Goal: Register for event/course

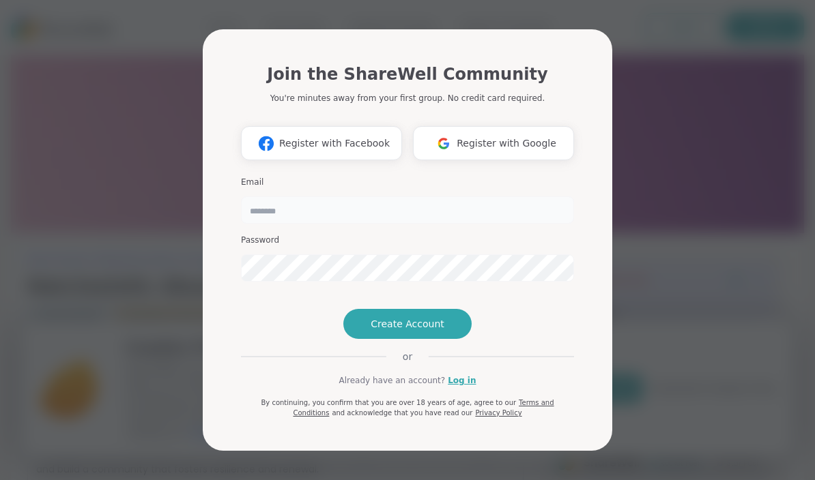
click at [339, 196] on input "email" at bounding box center [407, 209] width 333 height 27
click at [505, 136] on span "Register with Google" at bounding box center [506, 143] width 100 height 14
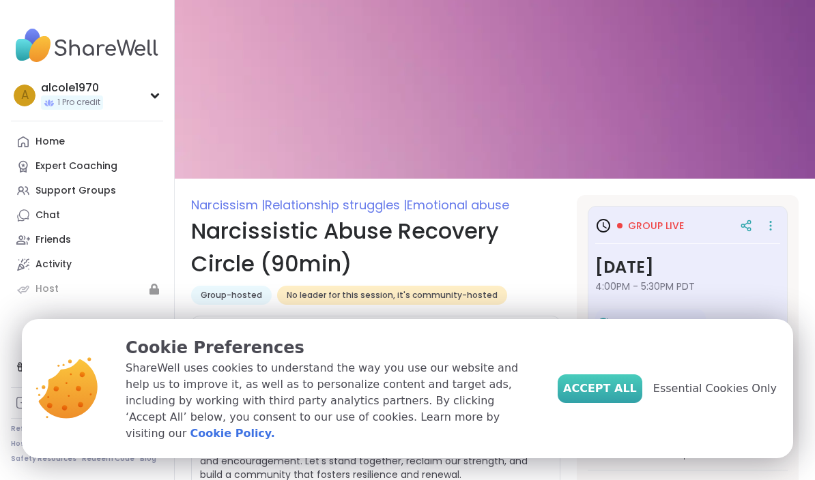
click at [617, 397] on span "Accept All" at bounding box center [600, 389] width 74 height 16
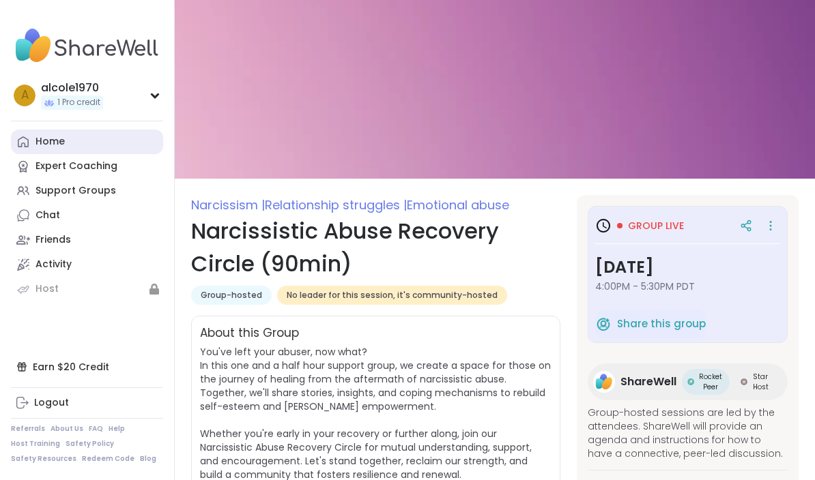
click at [56, 138] on div "Home" at bounding box center [49, 142] width 29 height 14
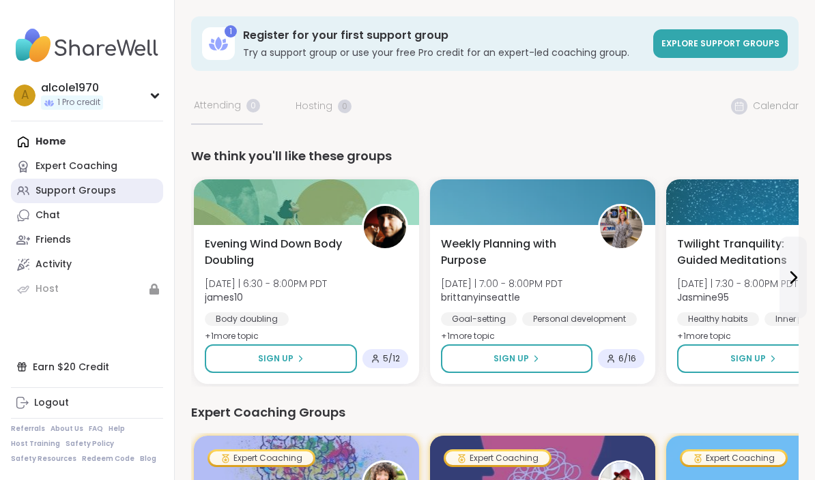
click at [83, 198] on link "Support Groups" at bounding box center [87, 191] width 152 height 25
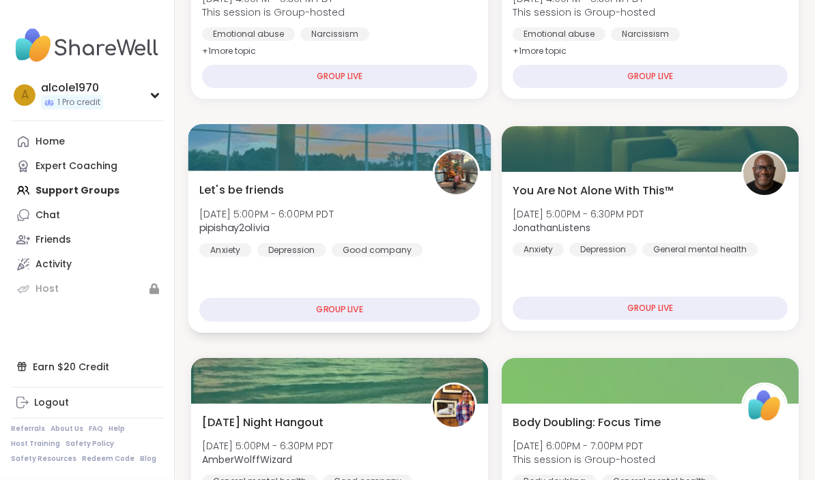
scroll to position [352, 0]
click at [450, 179] on img at bounding box center [456, 172] width 43 height 43
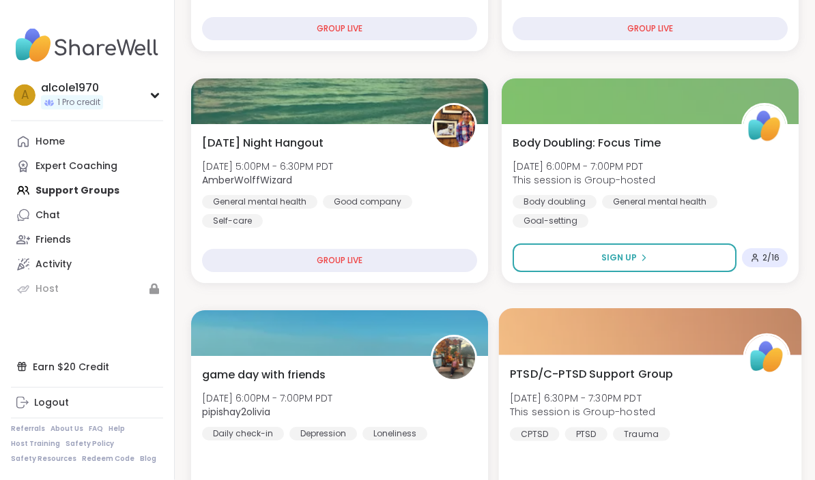
scroll to position [632, 0]
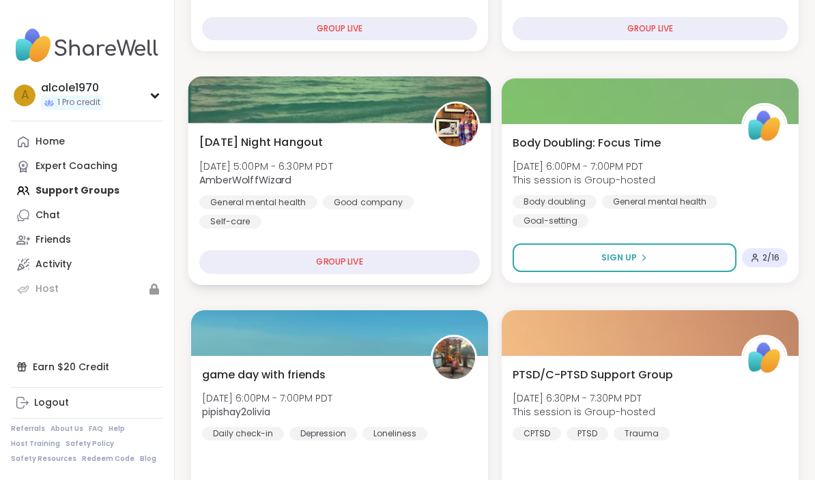
click at [457, 124] on img at bounding box center [456, 125] width 43 height 43
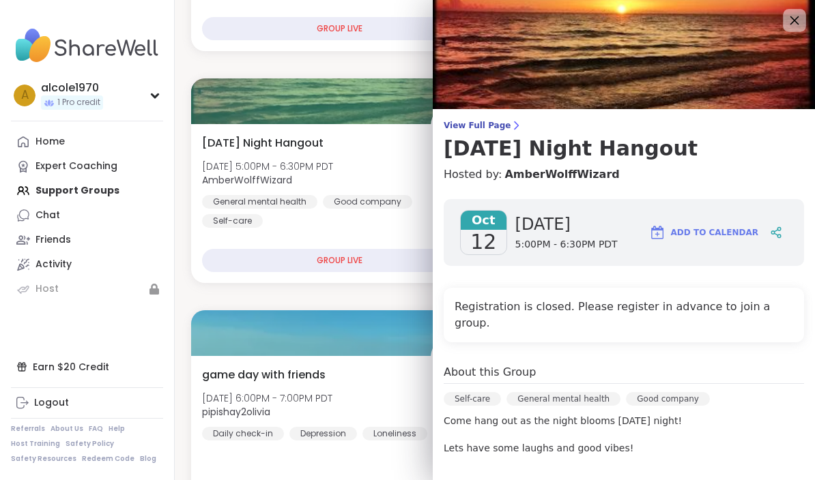
click at [789, 29] on icon at bounding box center [793, 20] width 17 height 17
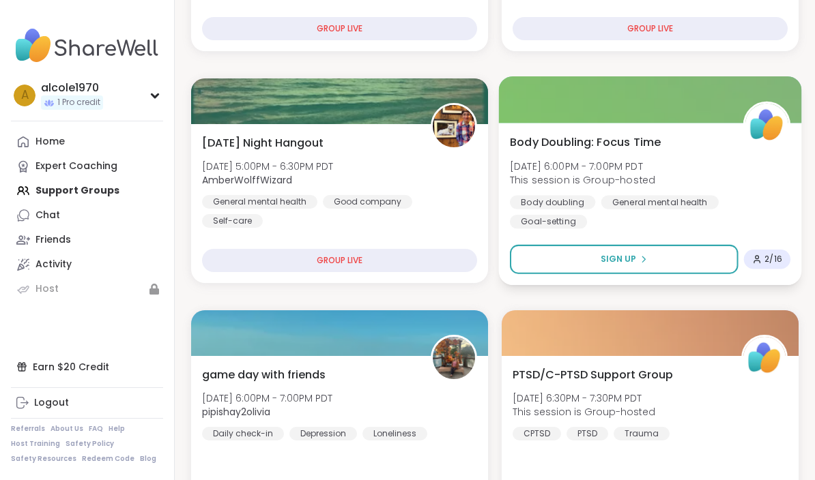
click at [607, 145] on span "Body Doubling: Focus Time" at bounding box center [585, 142] width 151 height 16
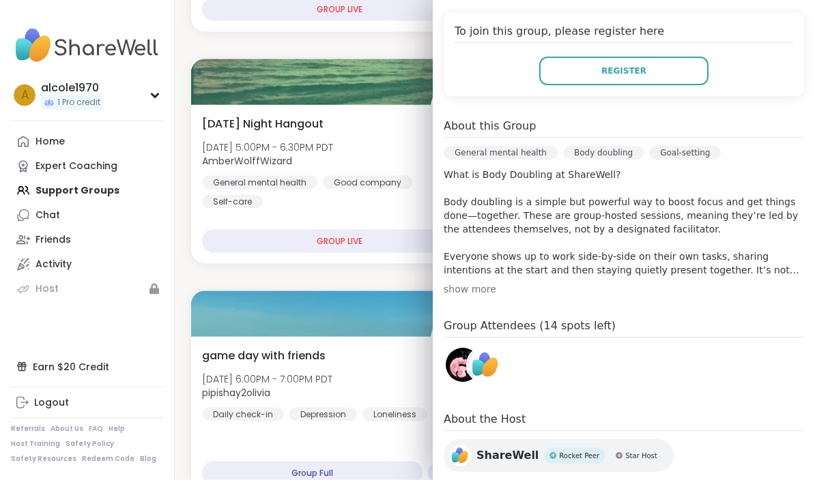
scroll to position [274, 0]
click at [465, 294] on div "show more" at bounding box center [623, 291] width 360 height 14
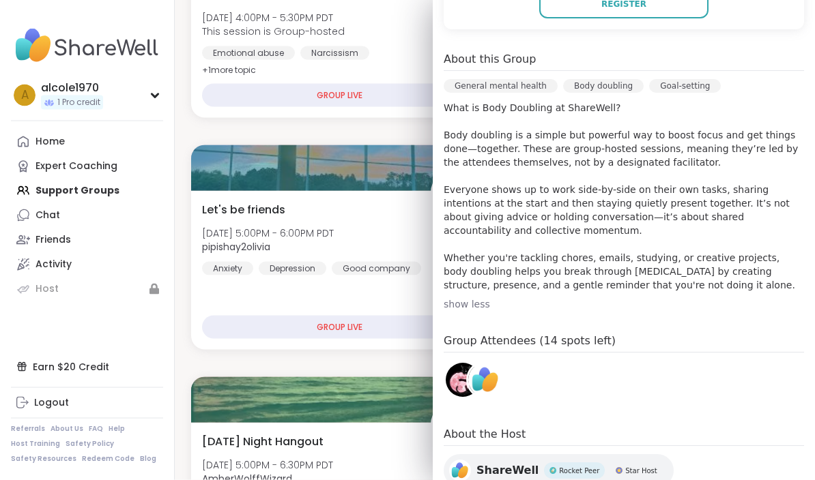
scroll to position [334, 0]
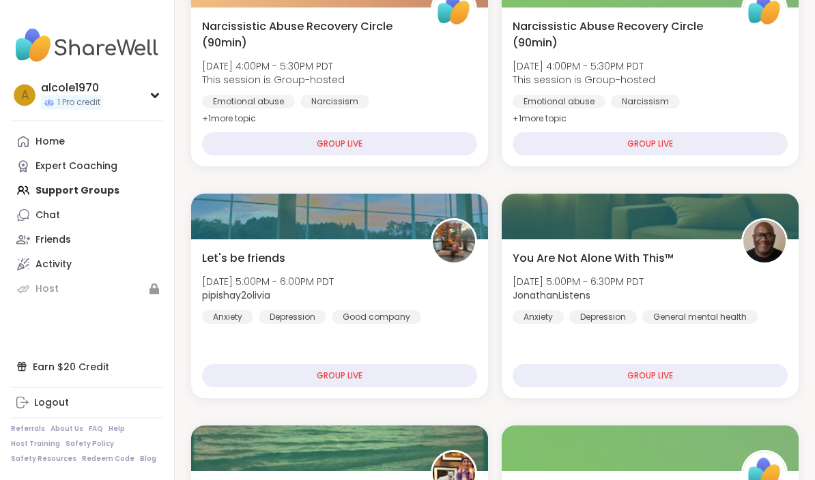
scroll to position [0, 0]
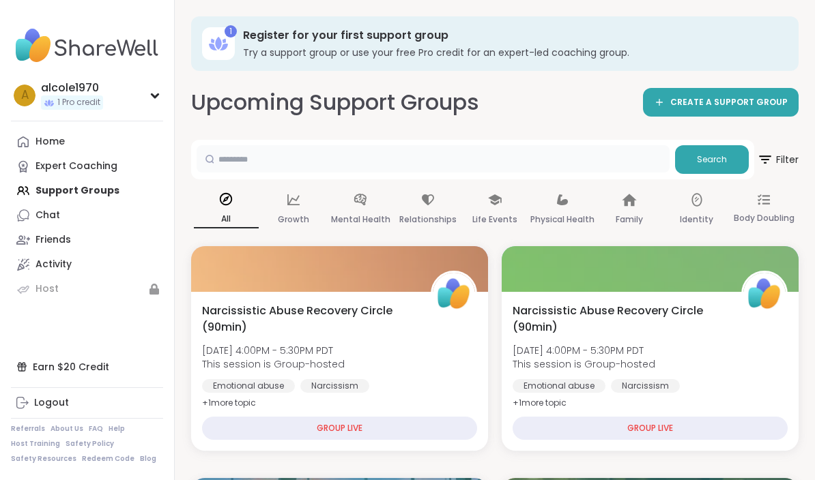
click at [307, 157] on input "text" at bounding box center [432, 158] width 473 height 27
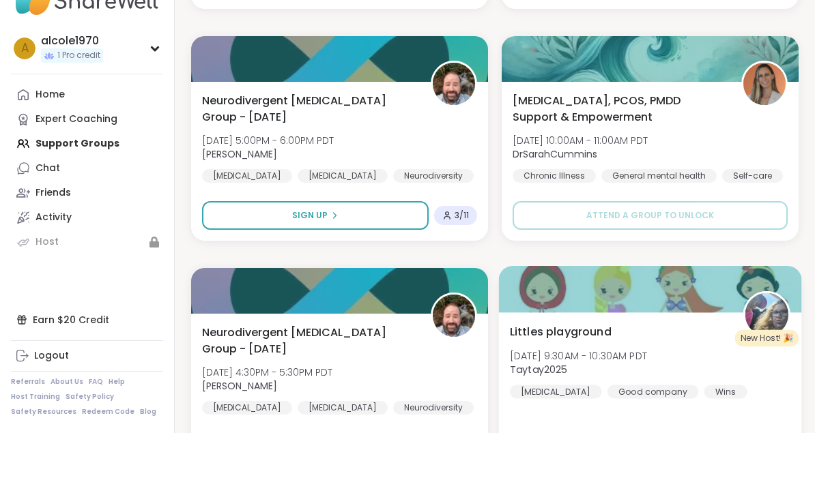
scroll to position [396, 0]
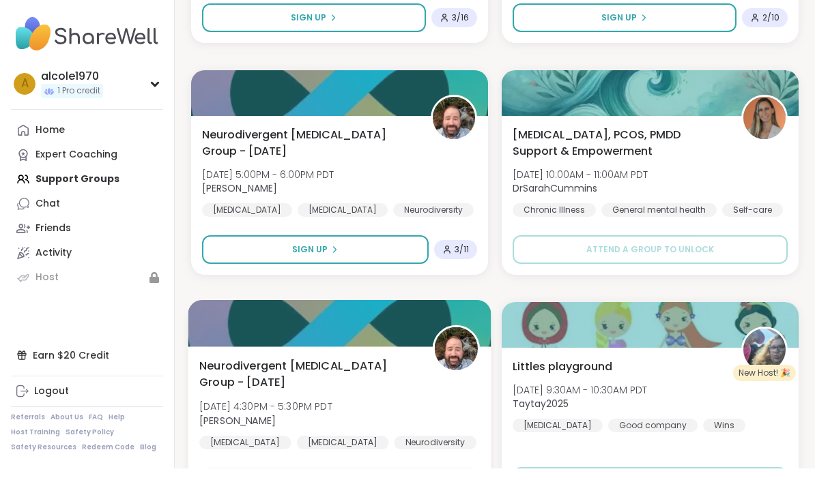
click at [460, 349] on img at bounding box center [456, 360] width 43 height 43
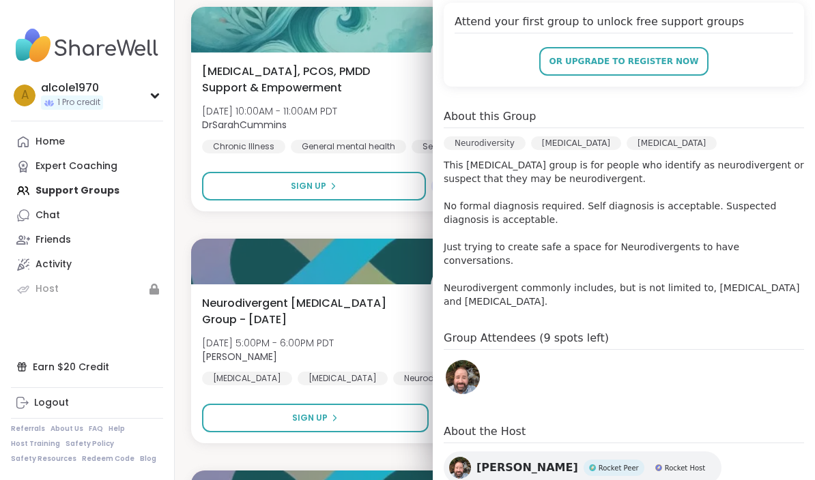
scroll to position [334, 0]
click at [465, 361] on img at bounding box center [462, 378] width 34 height 34
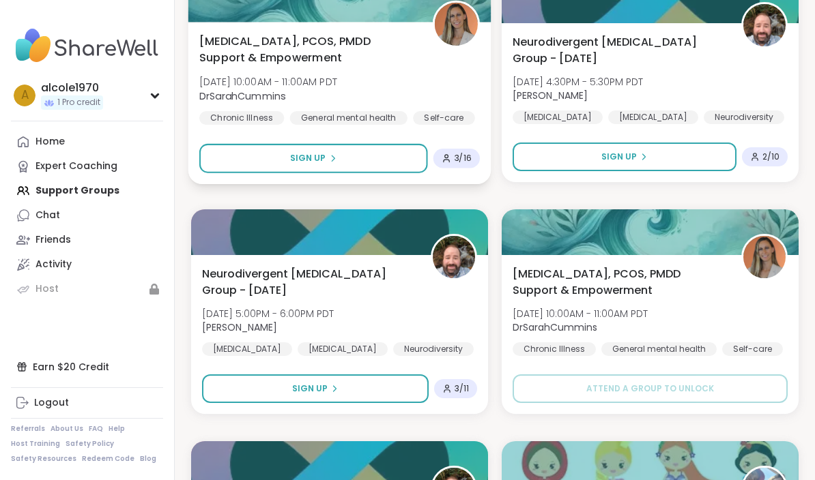
click at [333, 30] on div "Endometriosis, PCOS, PMDD Support & Empowerment Mon, Oct 13 | 10:00AM - 11:00AM…" at bounding box center [339, 103] width 303 height 162
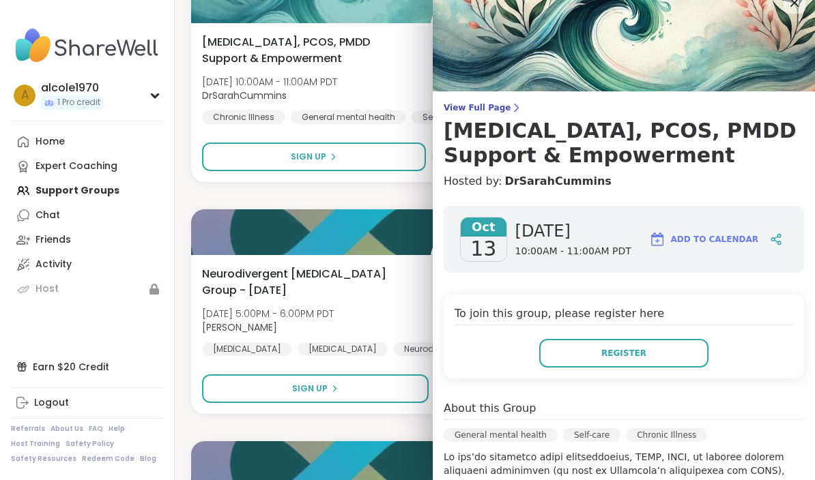
scroll to position [38, 0]
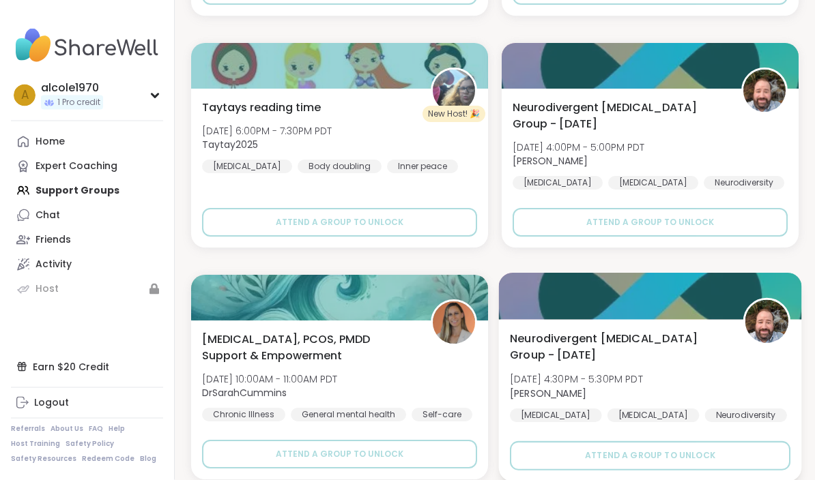
scroll to position [899, 0]
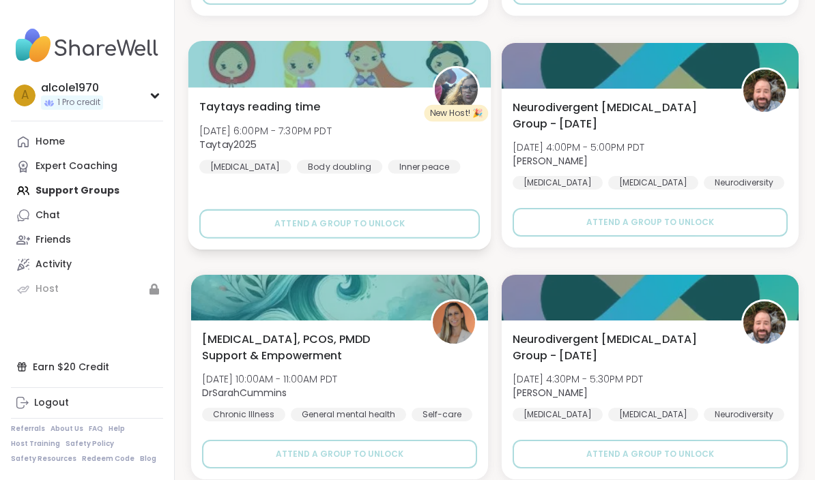
click at [338, 121] on div "Taytays reading time Sat, Oct 25 | 6:00PM - 7:30PM PDT Taytay2025 ADHD Body dou…" at bounding box center [339, 135] width 280 height 75
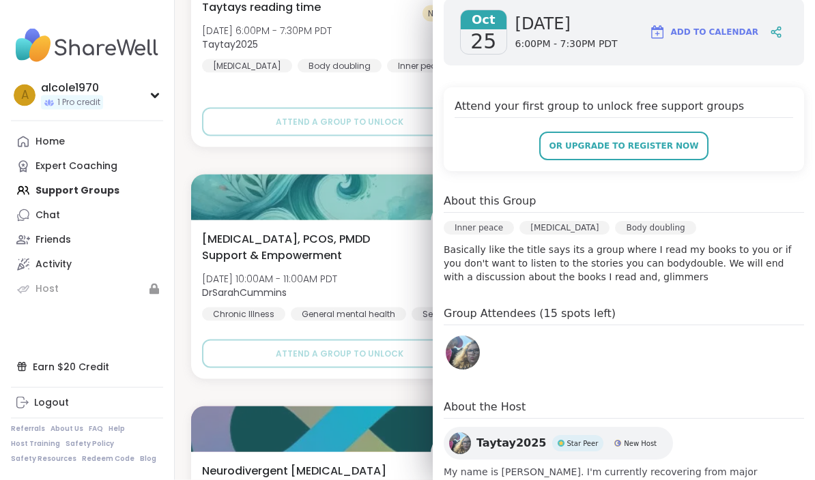
scroll to position [1000, 0]
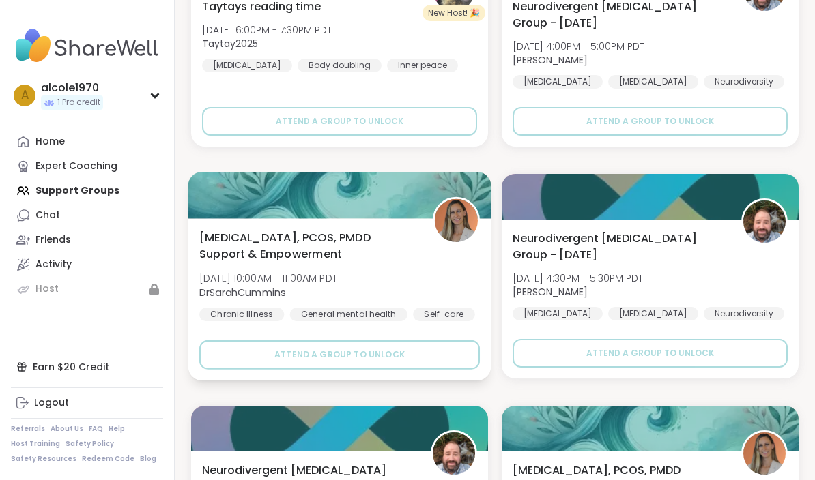
click at [385, 275] on div "Endometriosis, PCOS, PMDD Support & Empowerment Mon, Oct 27 | 10:00AM - 11:00AM…" at bounding box center [339, 275] width 280 height 92
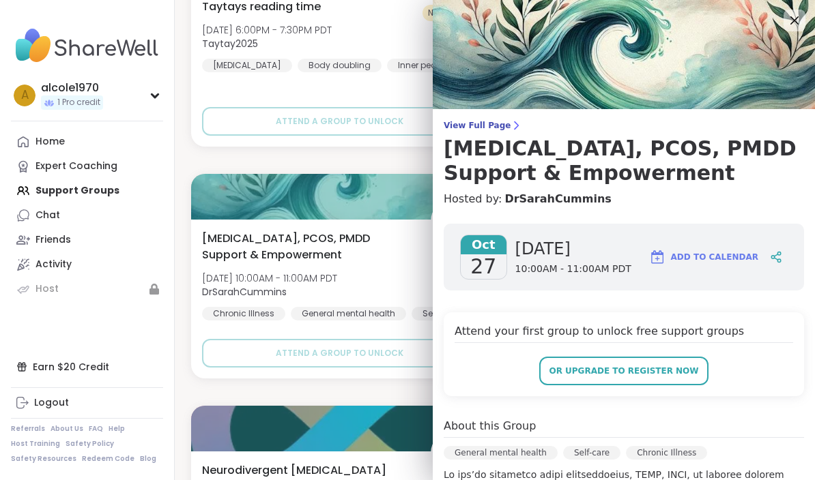
scroll to position [0, 0]
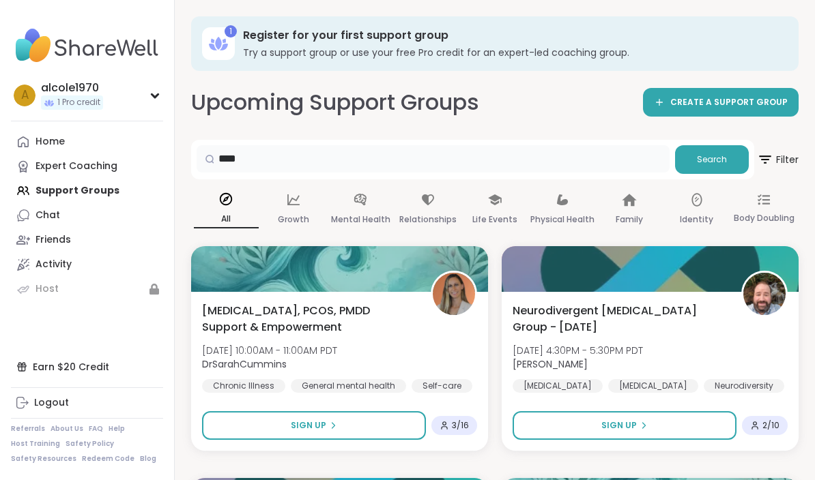
click at [282, 165] on input "****" at bounding box center [432, 158] width 473 height 27
drag, startPoint x: 265, startPoint y: 158, endPoint x: 194, endPoint y: 148, distance: 71.0
click at [194, 148] on div "**** Search" at bounding box center [472, 160] width 563 height 40
click at [216, 163] on div at bounding box center [209, 158] width 26 height 27
click at [256, 158] on input "****" at bounding box center [432, 158] width 473 height 27
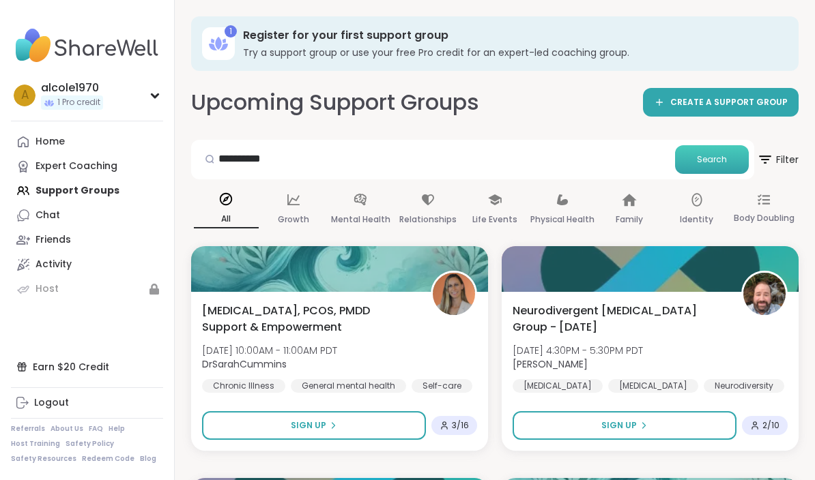
click at [729, 158] on button "Search" at bounding box center [712, 159] width 74 height 29
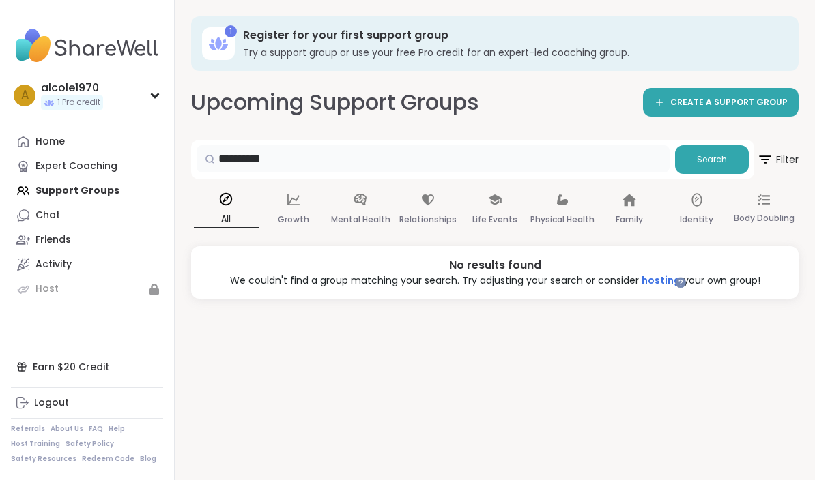
drag, startPoint x: 252, startPoint y: 156, endPoint x: 194, endPoint y: 157, distance: 58.0
click at [194, 157] on div "**********" at bounding box center [472, 160] width 563 height 40
drag, startPoint x: 268, startPoint y: 156, endPoint x: 323, endPoint y: 139, distance: 57.6
click at [323, 140] on div "**** Search" at bounding box center [472, 160] width 563 height 40
type input "**********"
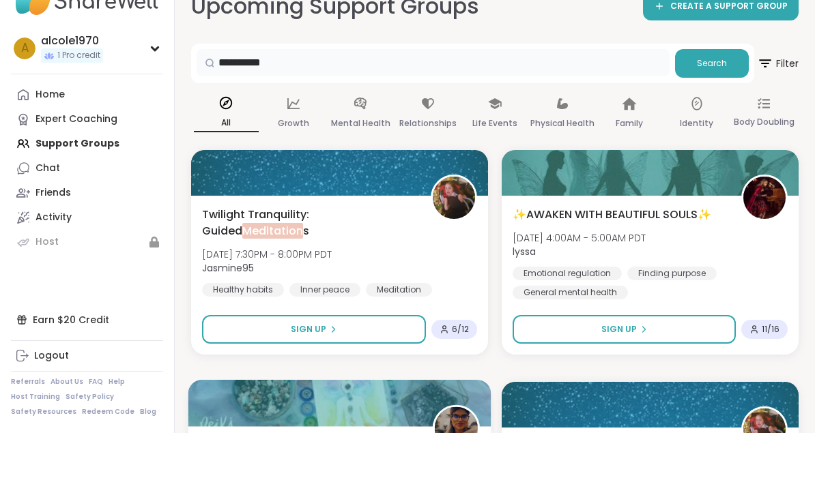
scroll to position [49, 0]
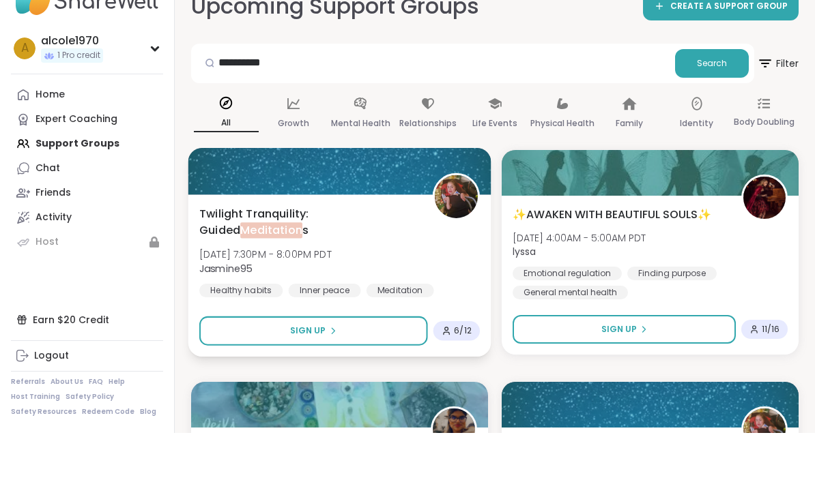
click at [370, 252] on div "Twilight Tranquility: Guided Meditation s Sun, Oct 12 | 7:30PM - 8:00PM PDT Jas…" at bounding box center [339, 298] width 280 height 92
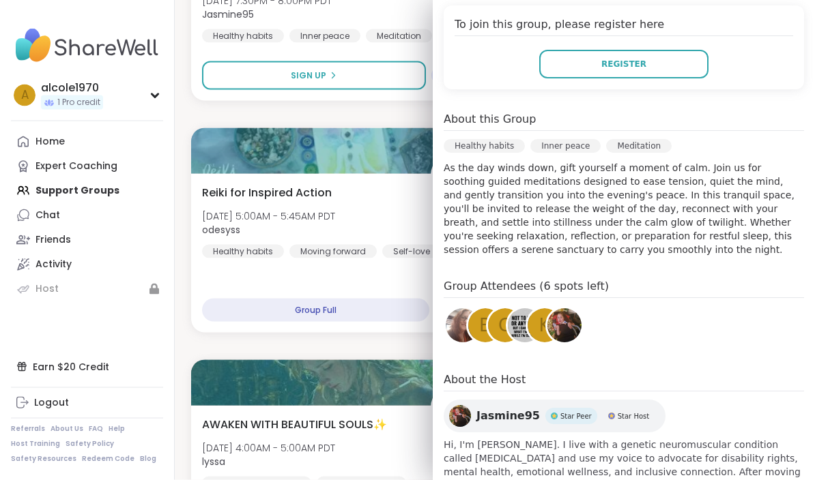
scroll to position [351, 0]
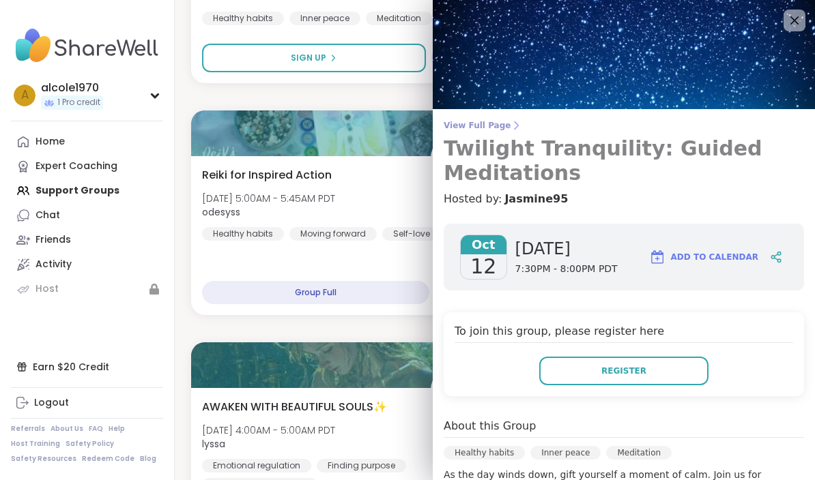
scroll to position [0, 0]
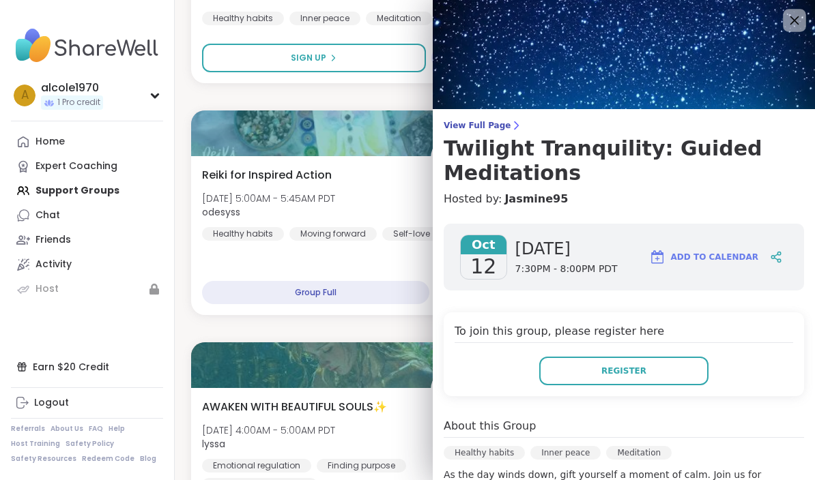
click at [796, 23] on icon at bounding box center [794, 20] width 9 height 9
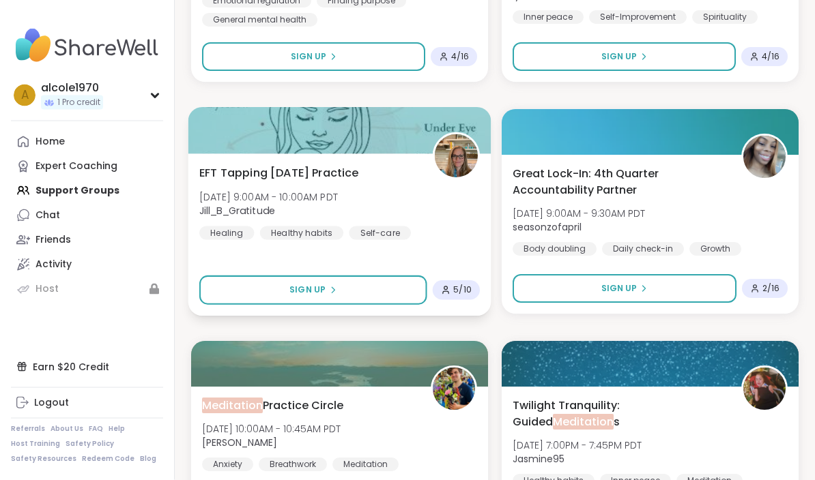
scroll to position [833, 0]
click at [385, 188] on div "EFT Tapping Tuesday Practice Tue, Oct 14 | 9:00AM - 10:00AM PDT Jill_B_Gratitud…" at bounding box center [339, 201] width 280 height 75
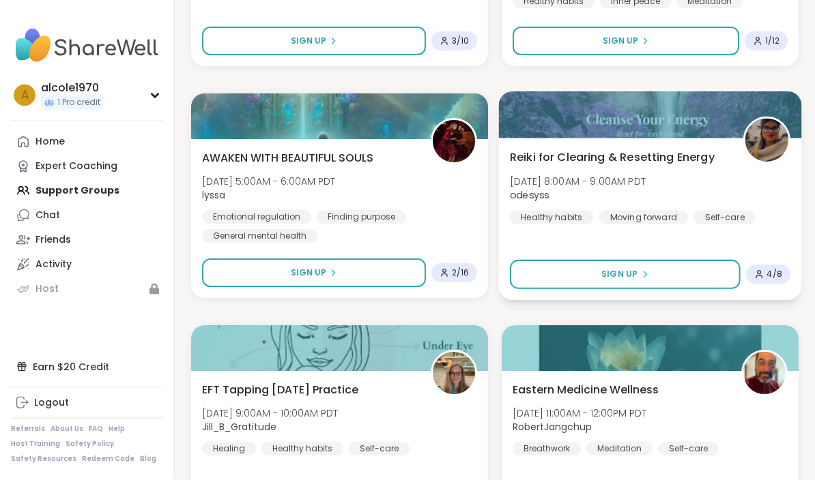
scroll to position [3910, 0]
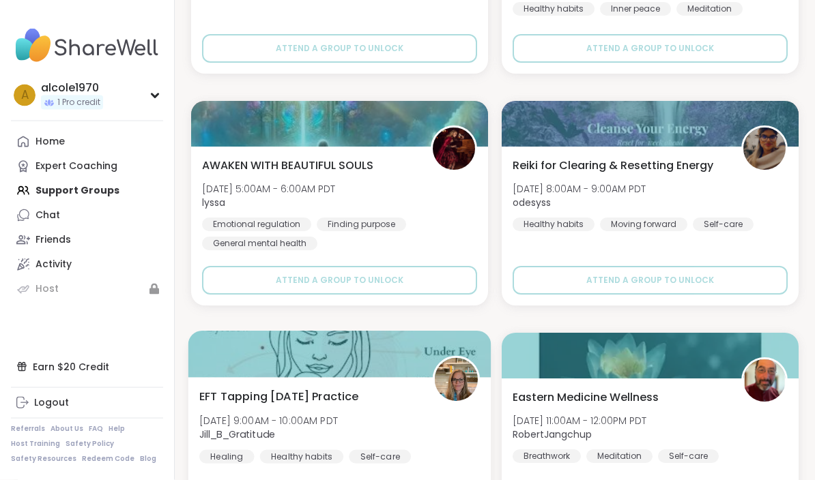
scroll to position [8085, 0]
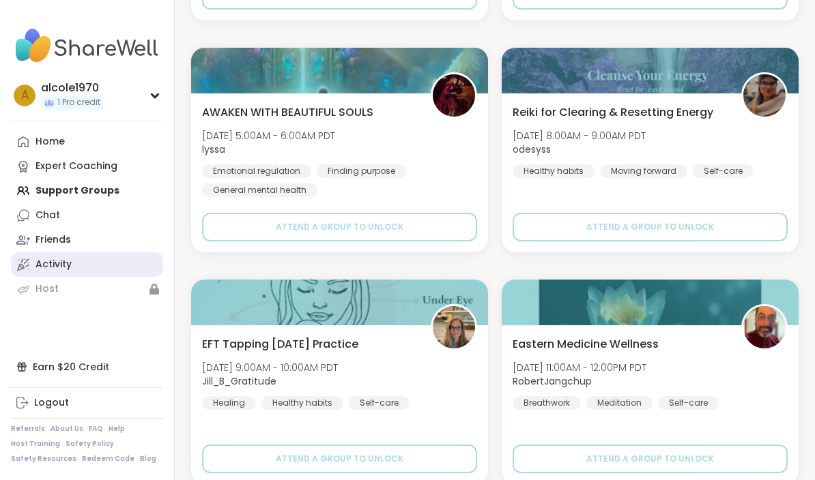
click at [71, 268] on div "Activity" at bounding box center [53, 265] width 36 height 14
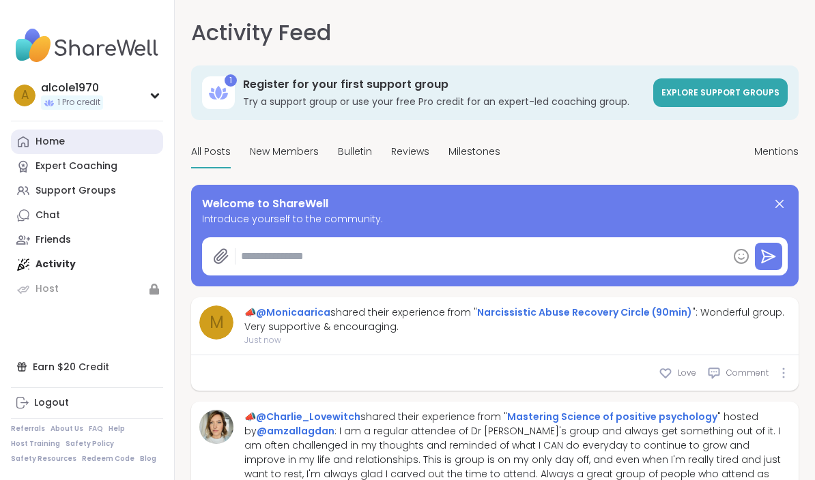
click at [58, 147] on div "Home" at bounding box center [49, 142] width 29 height 14
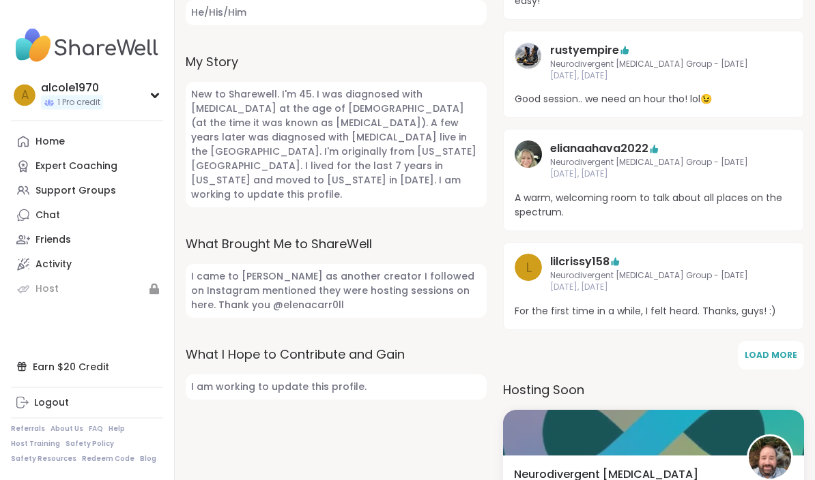
scroll to position [573, 0]
